Goal: Information Seeking & Learning: Find specific page/section

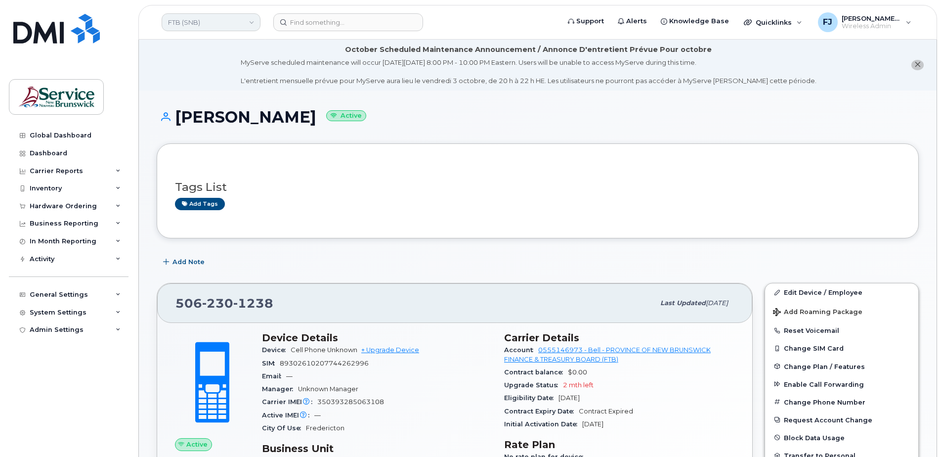
scroll to position [105, 0]
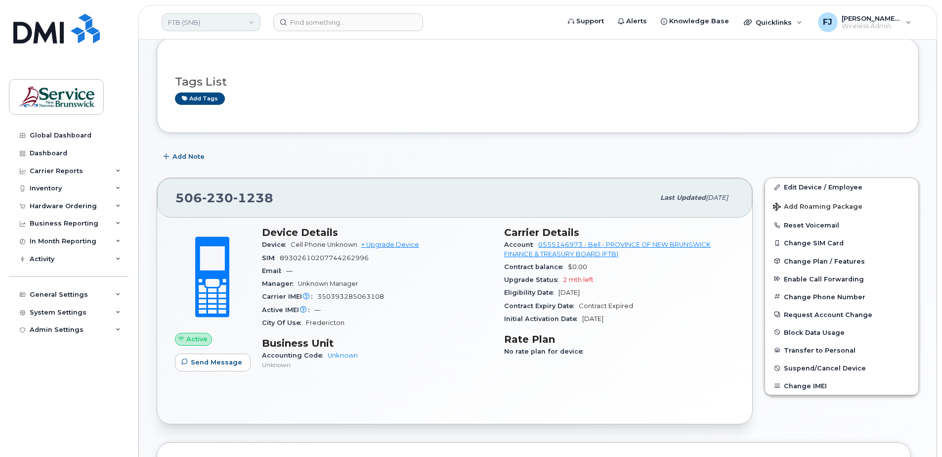
click at [221, 23] on link "FTB (SNB)" at bounding box center [211, 22] width 99 height 18
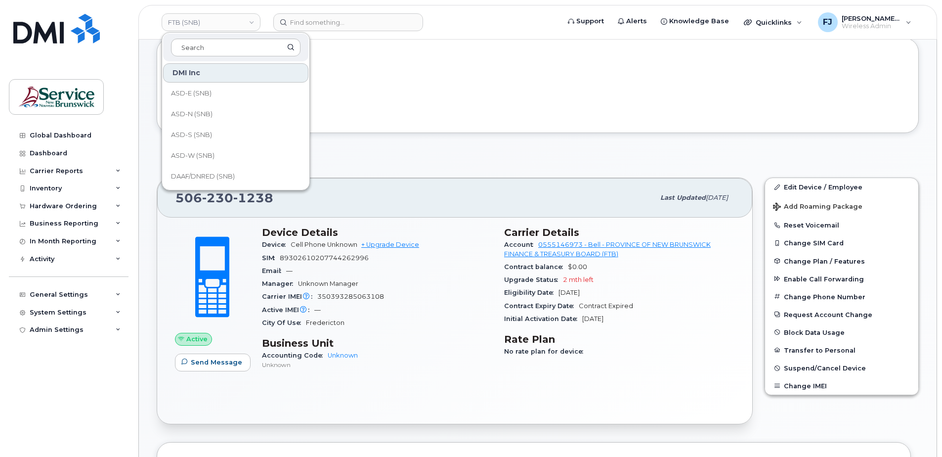
click at [487, 109] on div "Tags List Add tags" at bounding box center [538, 85] width 726 height 58
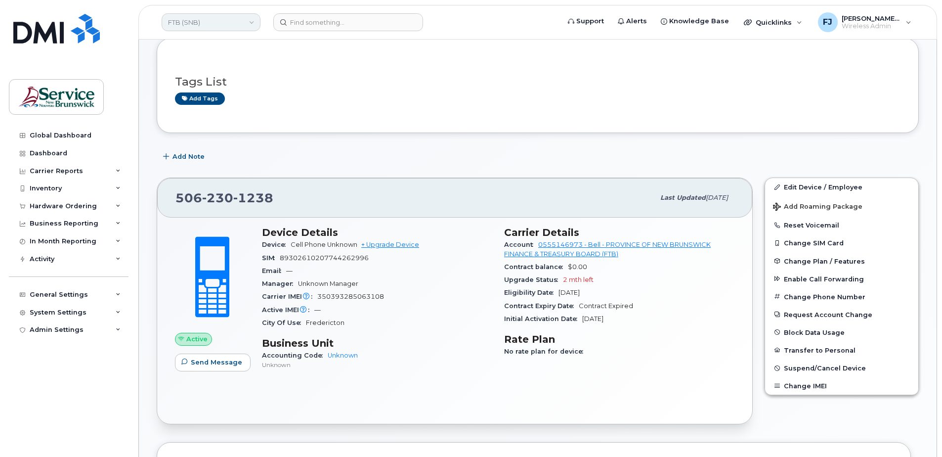
click at [214, 22] on link "FTB (SNB)" at bounding box center [211, 22] width 99 height 18
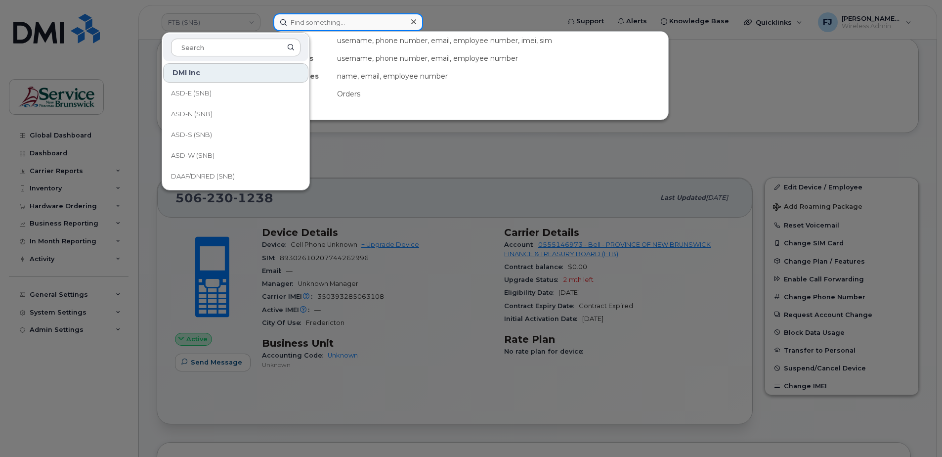
click at [345, 29] on input at bounding box center [348, 22] width 150 height 18
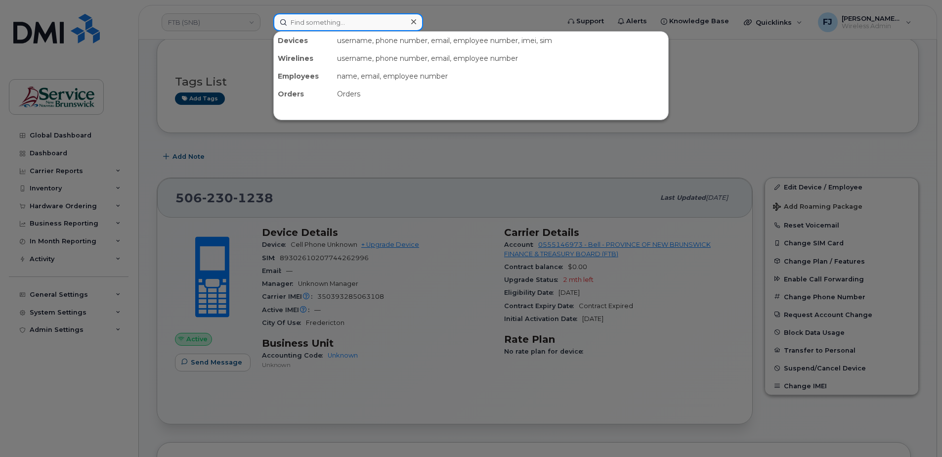
paste input "5062595073"
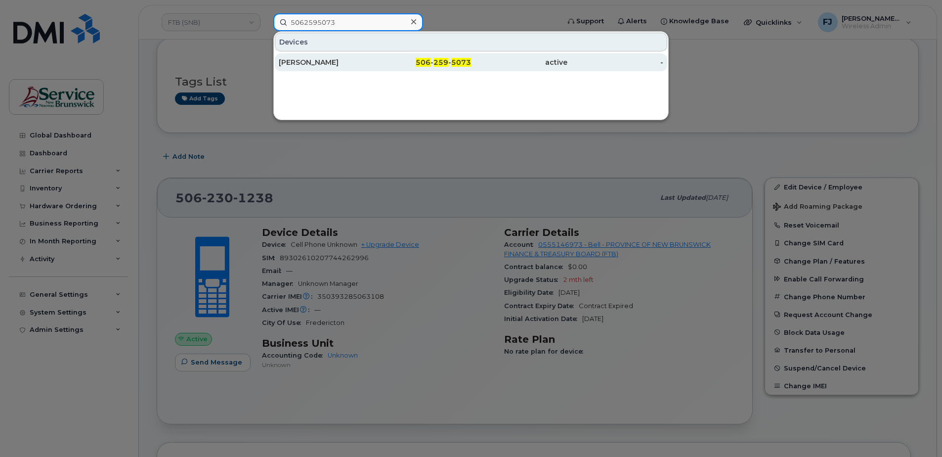
type input "5062595073"
click at [333, 65] on div "[PERSON_NAME]" at bounding box center [327, 62] width 96 height 10
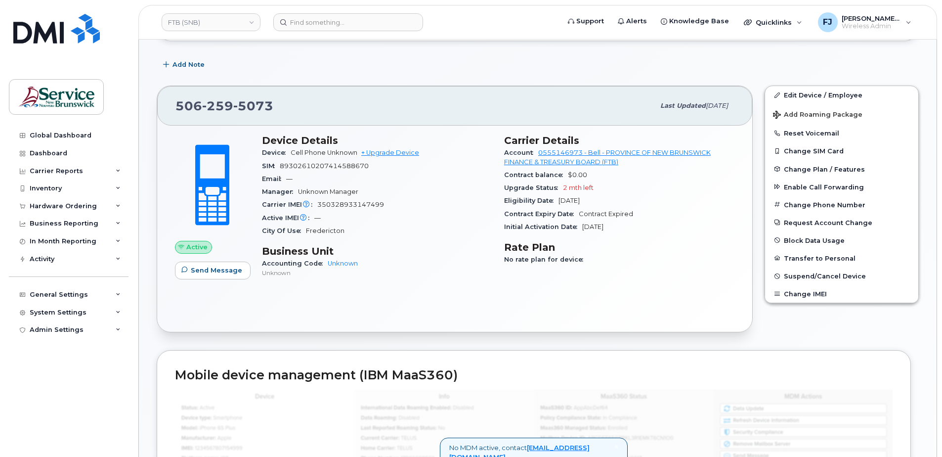
scroll to position [105, 0]
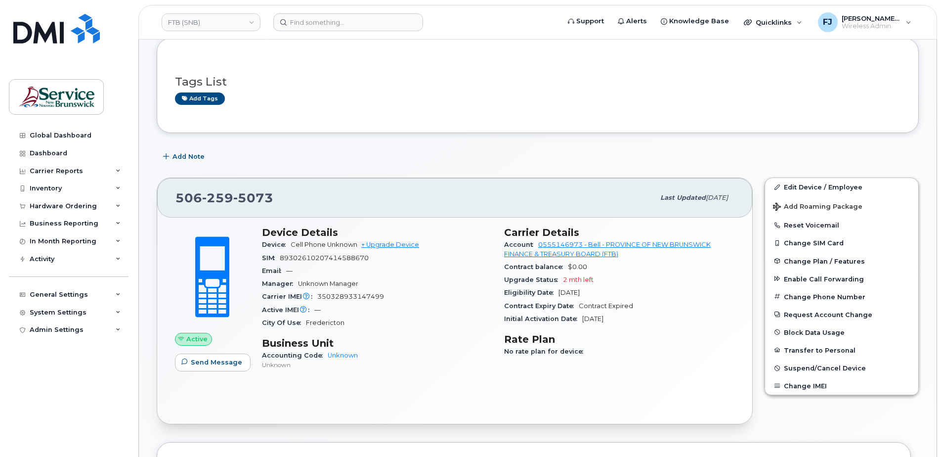
click at [327, 153] on div "Add Note" at bounding box center [538, 157] width 762 height 18
click at [348, 20] on input at bounding box center [348, 22] width 150 height 18
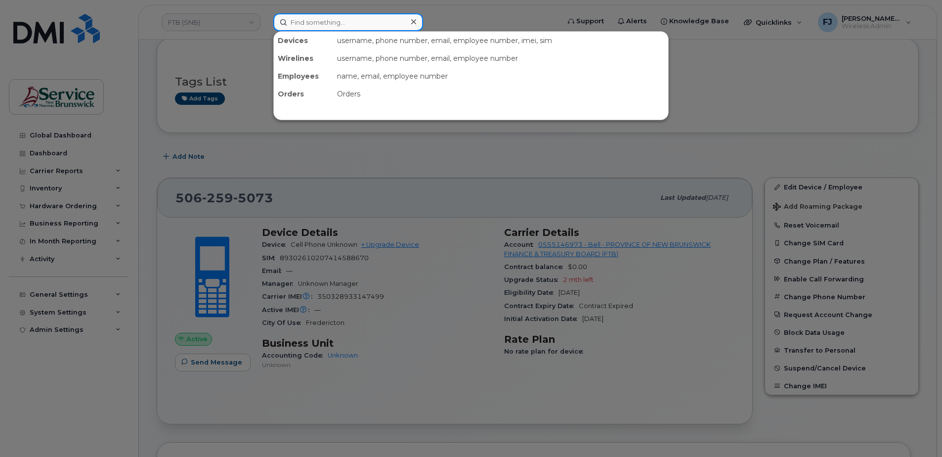
paste input "5062301238"
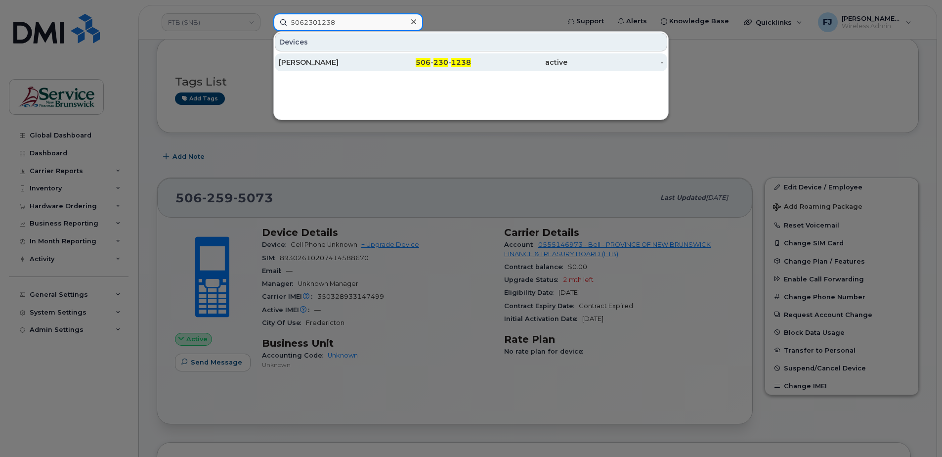
type input "5062301238"
click at [439, 68] on div "506 - 230 - 1238" at bounding box center [423, 62] width 96 height 18
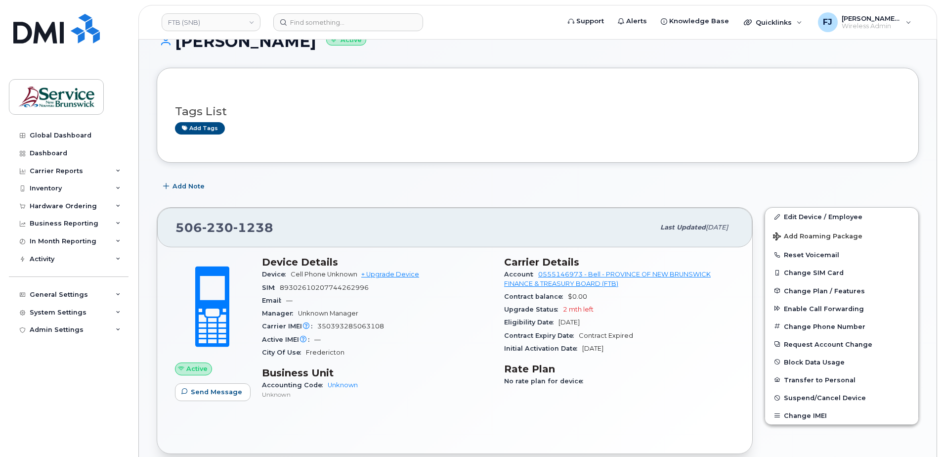
scroll to position [99, 0]
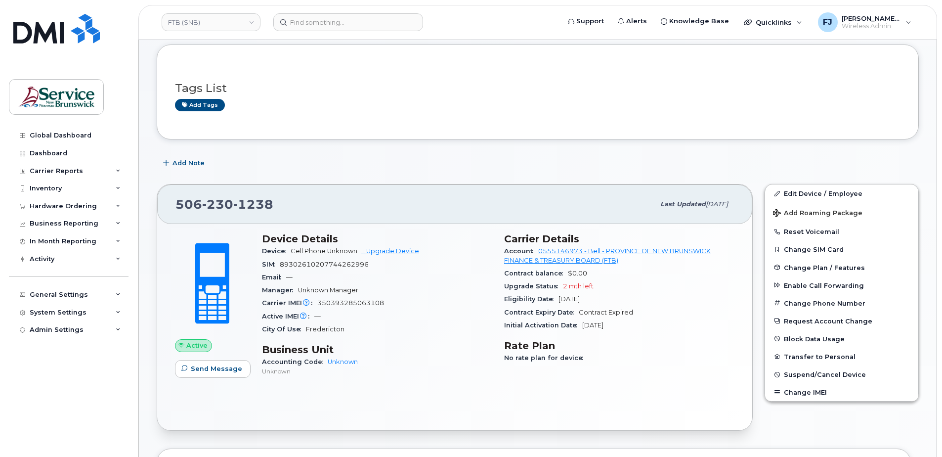
click at [830, 428] on div "Edit Device / Employee Add Roaming Package Reset Voicemail Change SIM Card Chan…" at bounding box center [842, 307] width 166 height 258
click at [84, 208] on div "Hardware Ordering" at bounding box center [63, 206] width 67 height 8
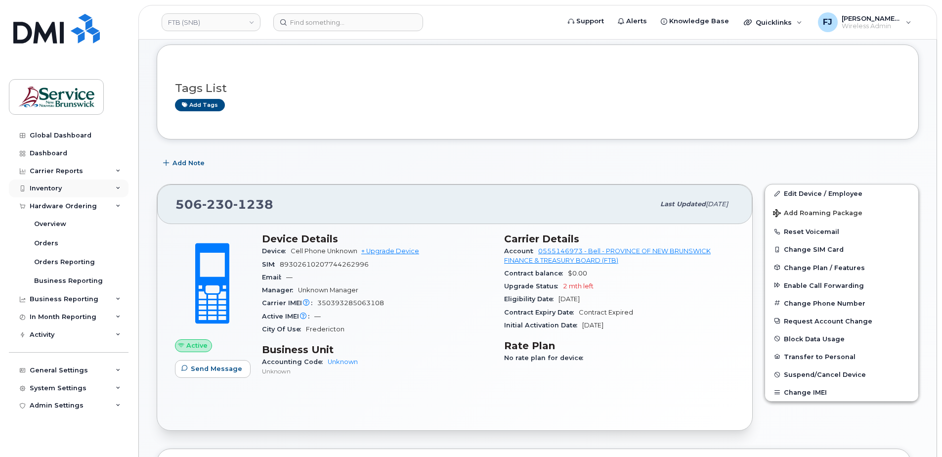
click at [53, 189] on div "Inventory" at bounding box center [46, 188] width 32 height 8
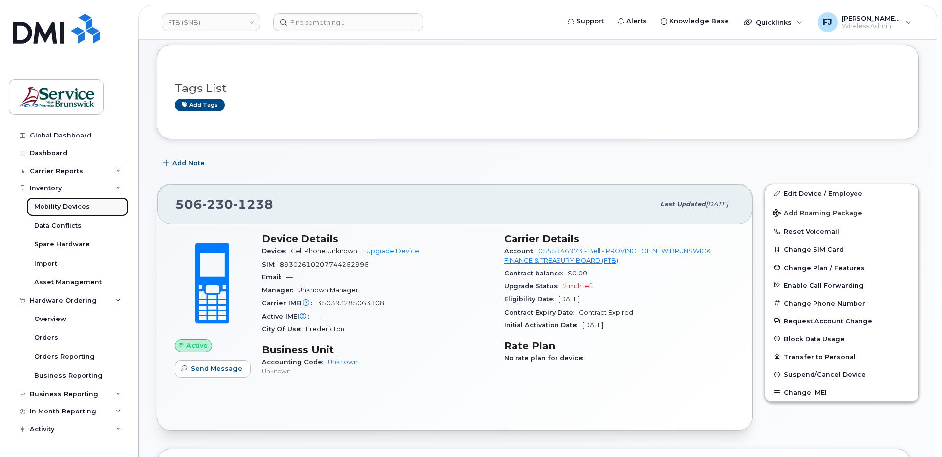
click at [69, 207] on div "Mobility Devices" at bounding box center [62, 206] width 56 height 9
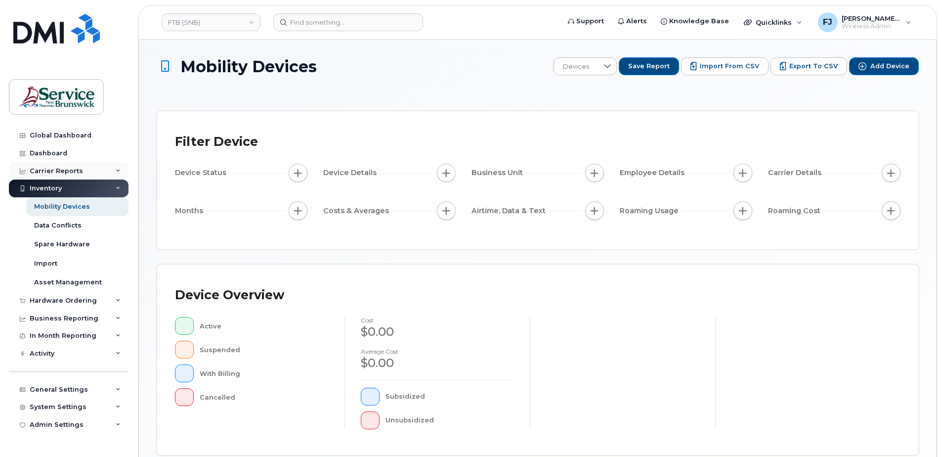
click at [50, 172] on div "Carrier Reports" at bounding box center [56, 171] width 53 height 8
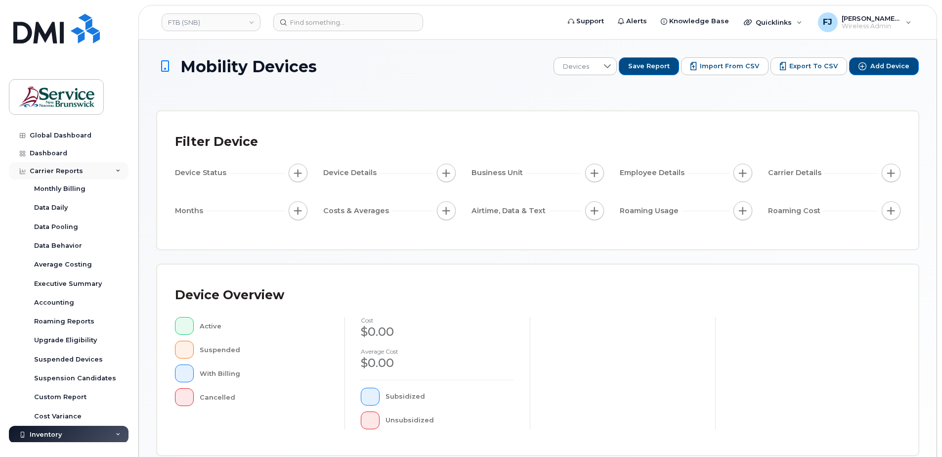
click at [50, 172] on div "Carrier Reports" at bounding box center [56, 171] width 53 height 8
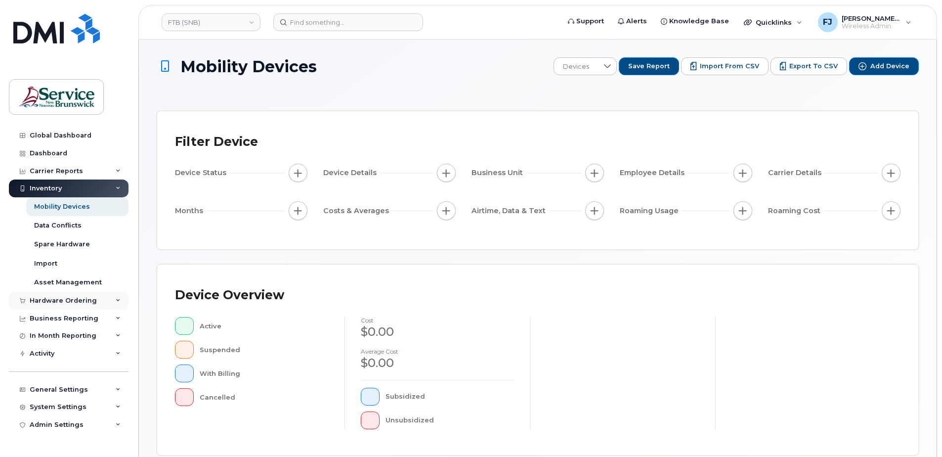
click at [88, 303] on div "Hardware Ordering" at bounding box center [63, 301] width 67 height 8
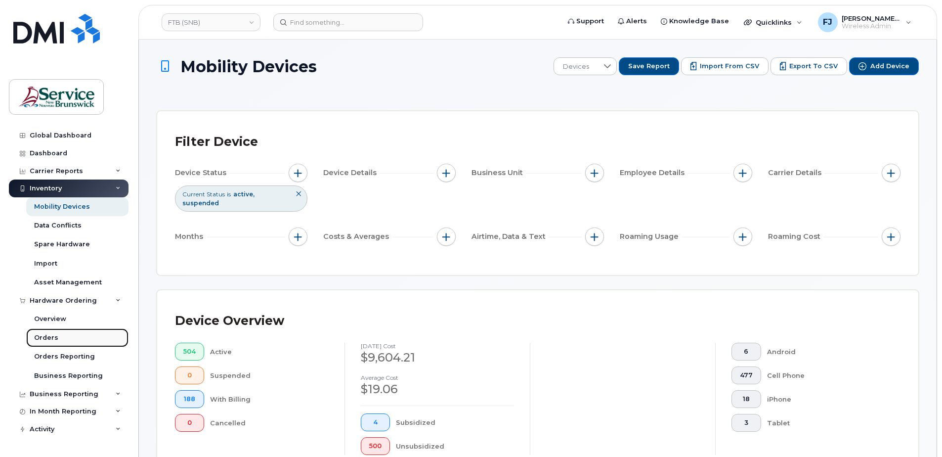
click at [57, 333] on link "Orders" at bounding box center [77, 337] width 102 height 19
